Goal: Task Accomplishment & Management: Manage account settings

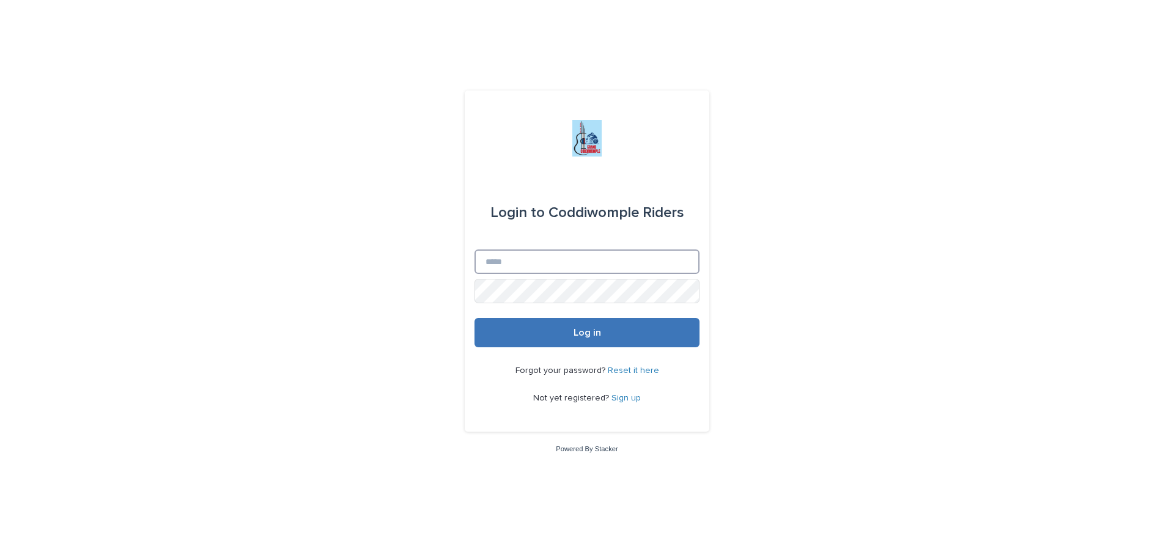
type input "**********"
click at [583, 335] on span "Log in" at bounding box center [588, 333] width 28 height 10
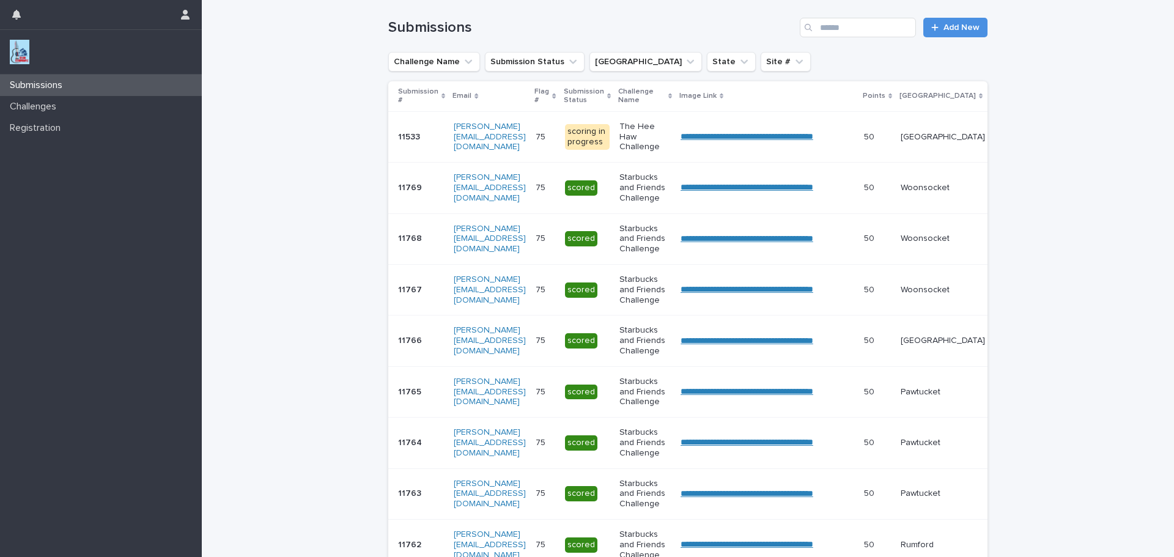
scroll to position [406, 0]
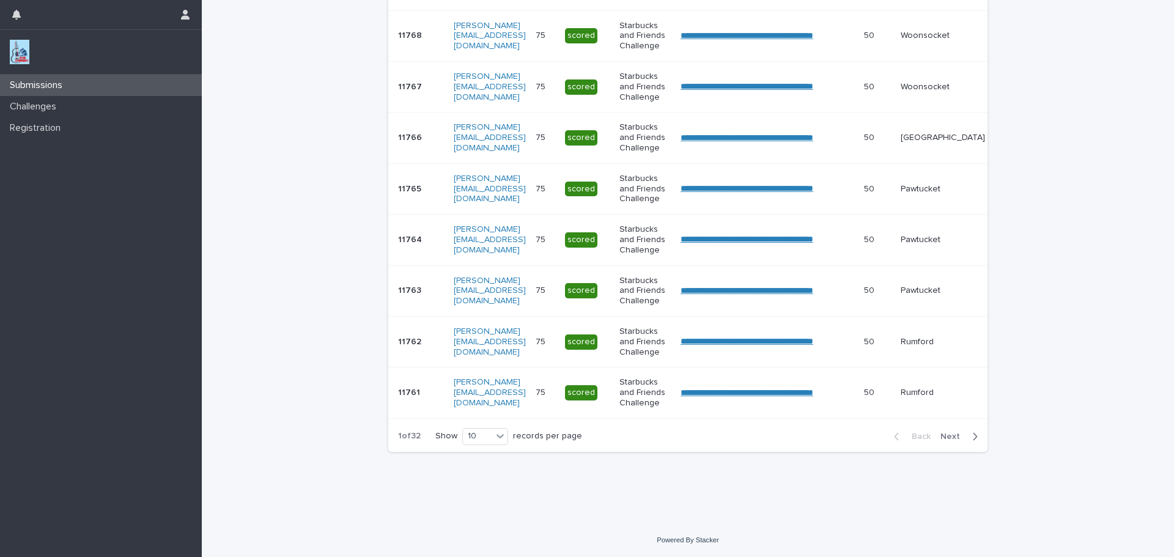
click at [947, 436] on span "Next" at bounding box center [954, 436] width 27 height 9
